Goal: Task Accomplishment & Management: Manage account settings

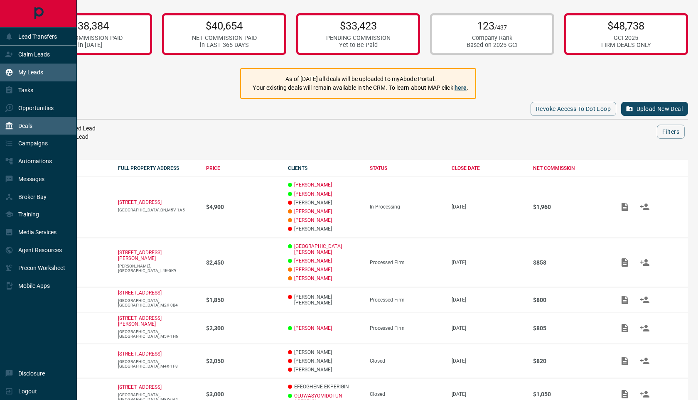
click at [27, 76] on div "My Leads" at bounding box center [24, 73] width 38 height 14
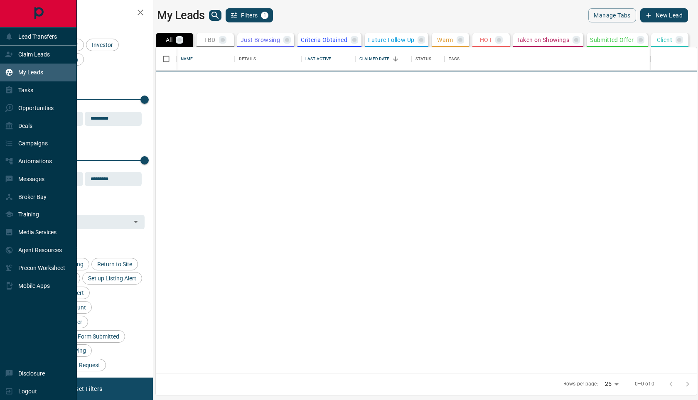
scroll to position [326, 541]
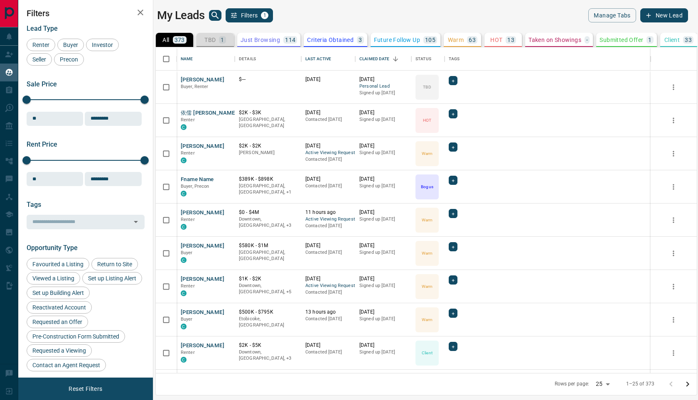
click at [212, 37] on p "TBD" at bounding box center [209, 40] width 11 height 6
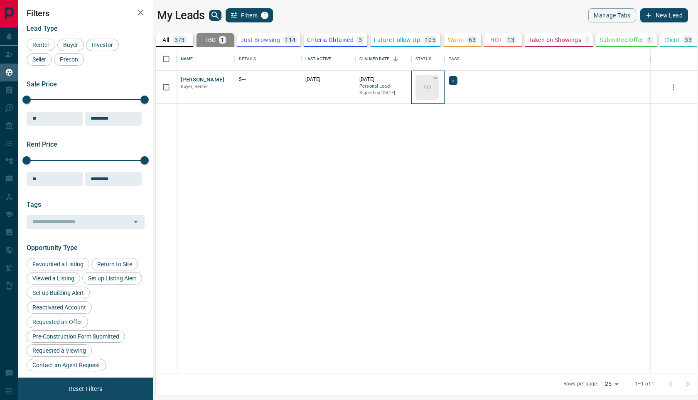
click at [432, 87] on div "TBD" at bounding box center [426, 87] width 23 height 25
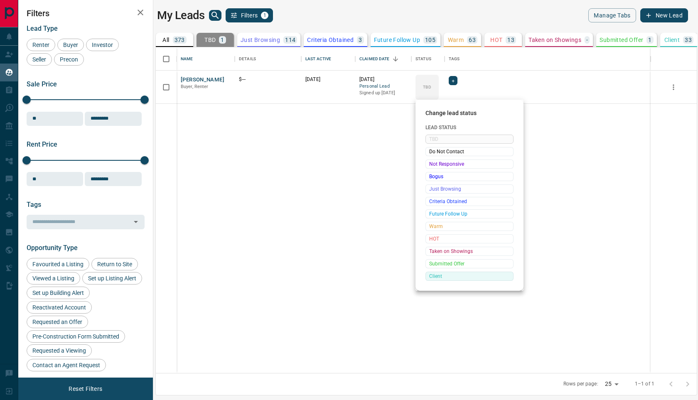
click at [441, 278] on span "Client" at bounding box center [469, 276] width 81 height 8
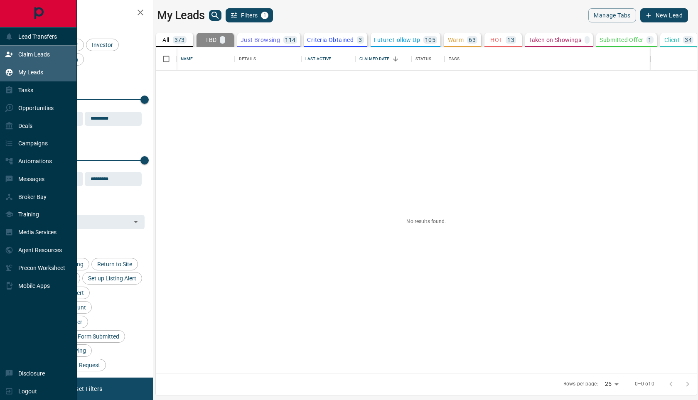
click at [29, 61] on div "Claim Leads" at bounding box center [27, 55] width 45 height 14
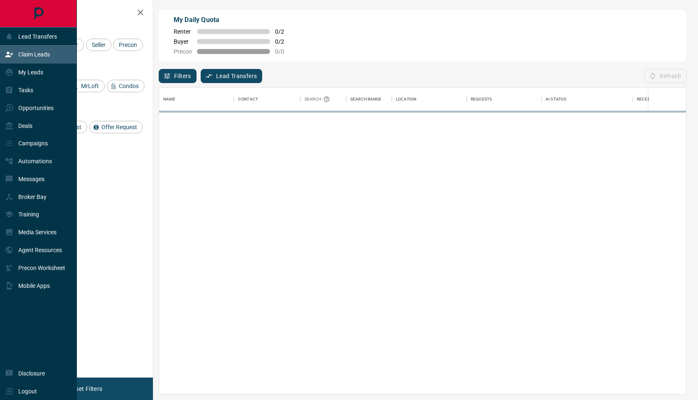
scroll to position [306, 526]
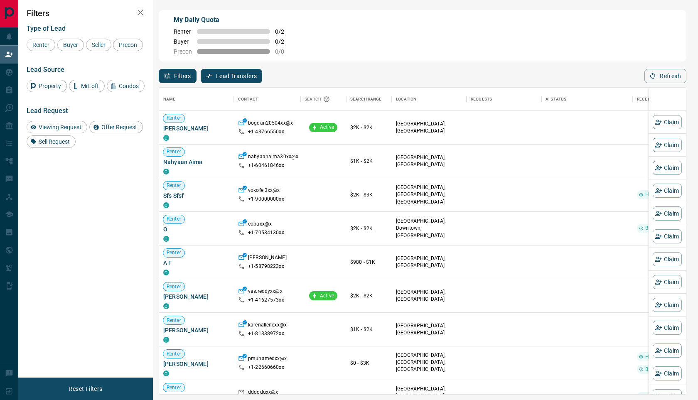
scroll to position [306, 526]
